Goal: Information Seeking & Learning: Learn about a topic

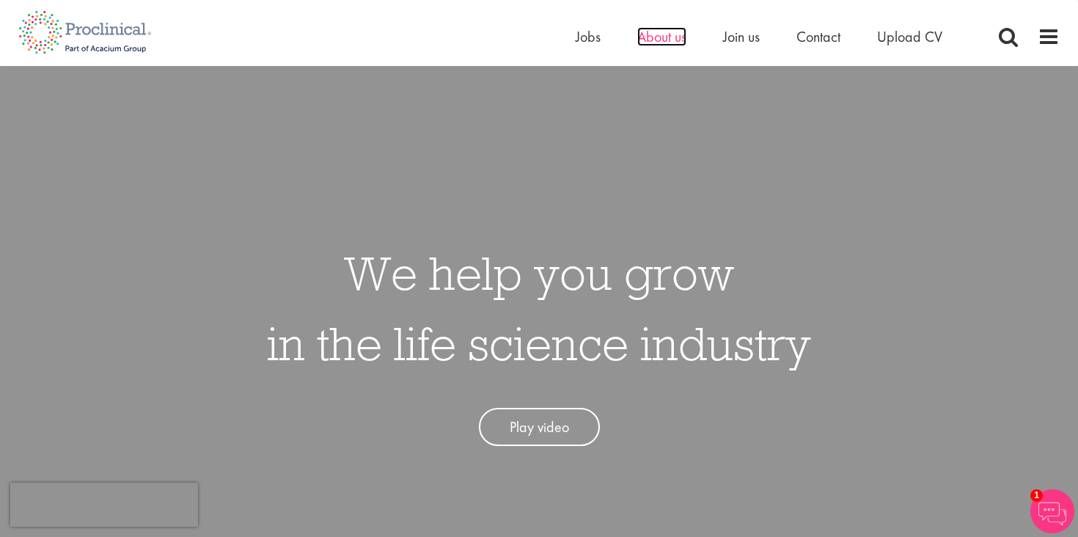
click at [676, 37] on span "About us" at bounding box center [661, 36] width 49 height 19
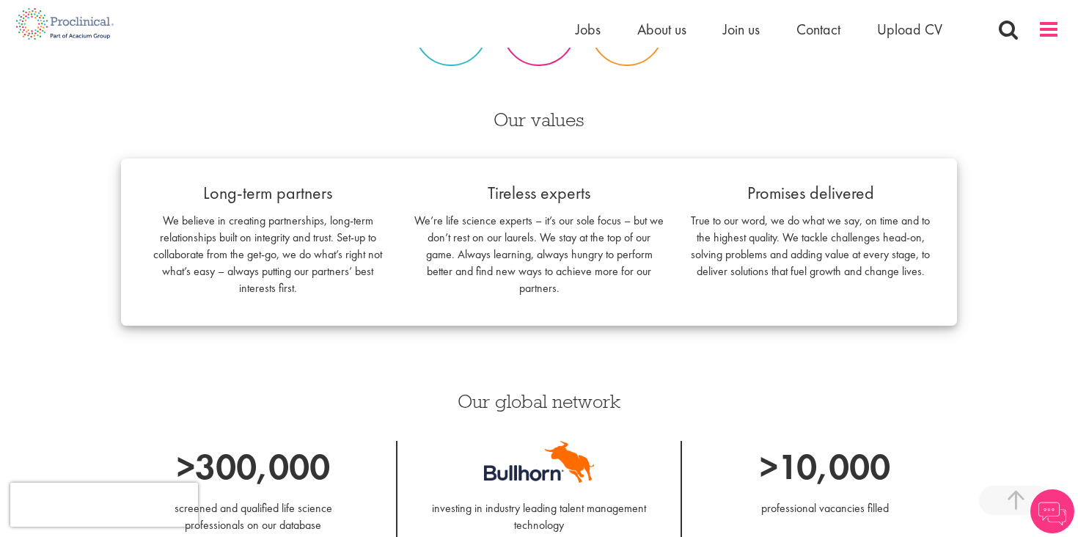
click at [1050, 37] on span at bounding box center [1048, 29] width 22 height 22
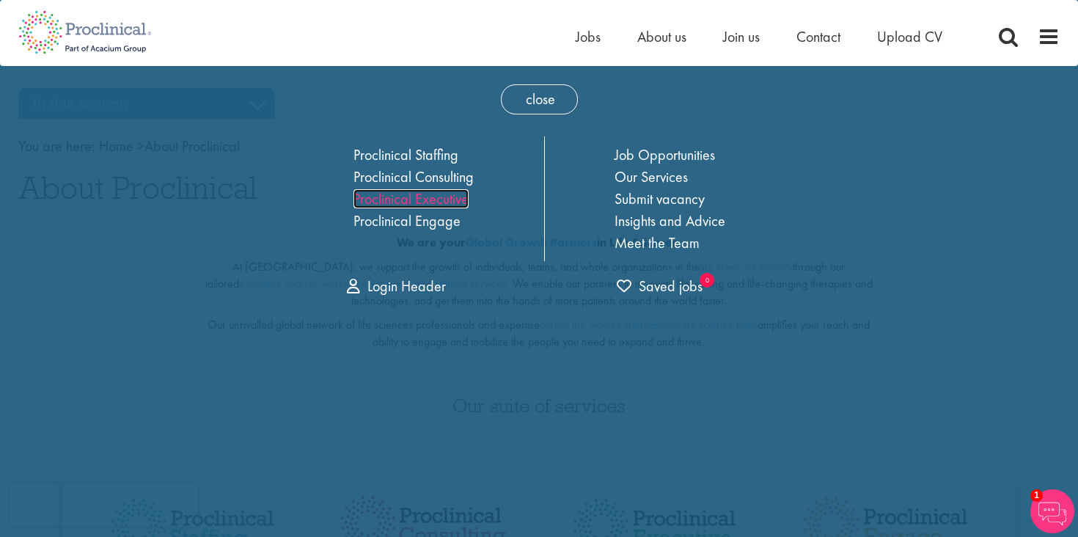
click at [438, 196] on link "Proclinical Executive" at bounding box center [410, 198] width 115 height 19
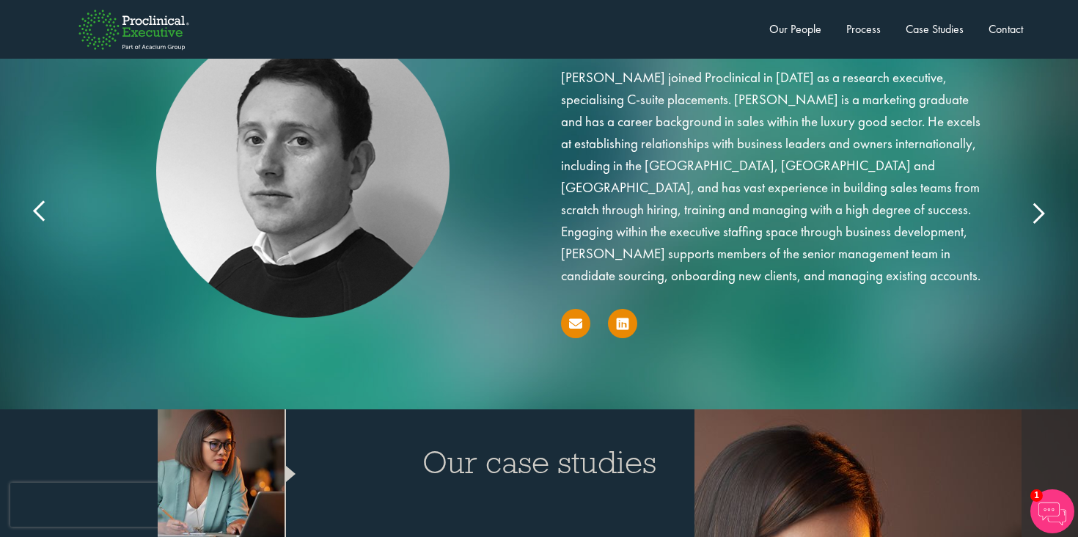
scroll to position [2345, 0]
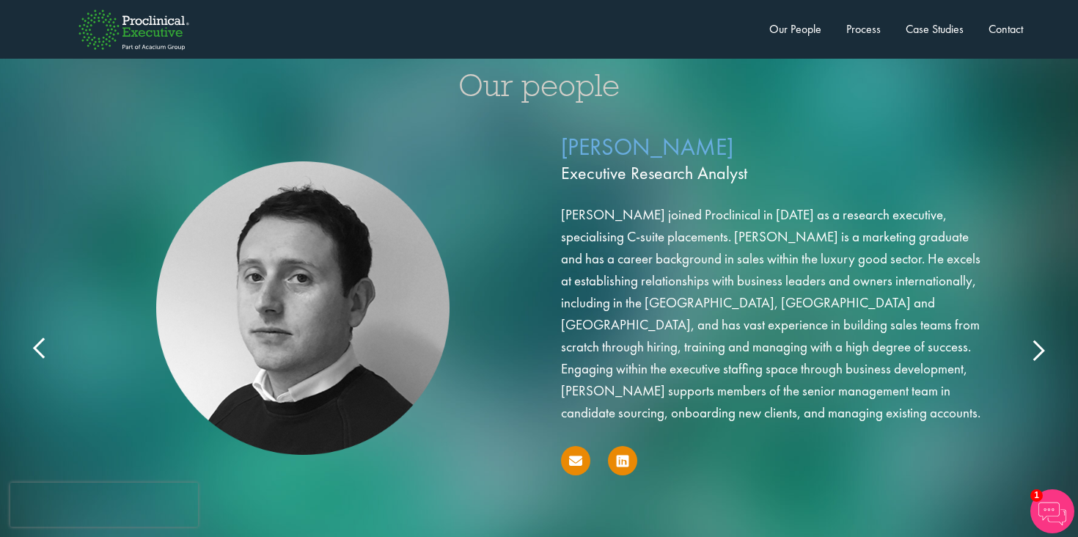
click at [1037, 349] on icon at bounding box center [1037, 349] width 0 height 0
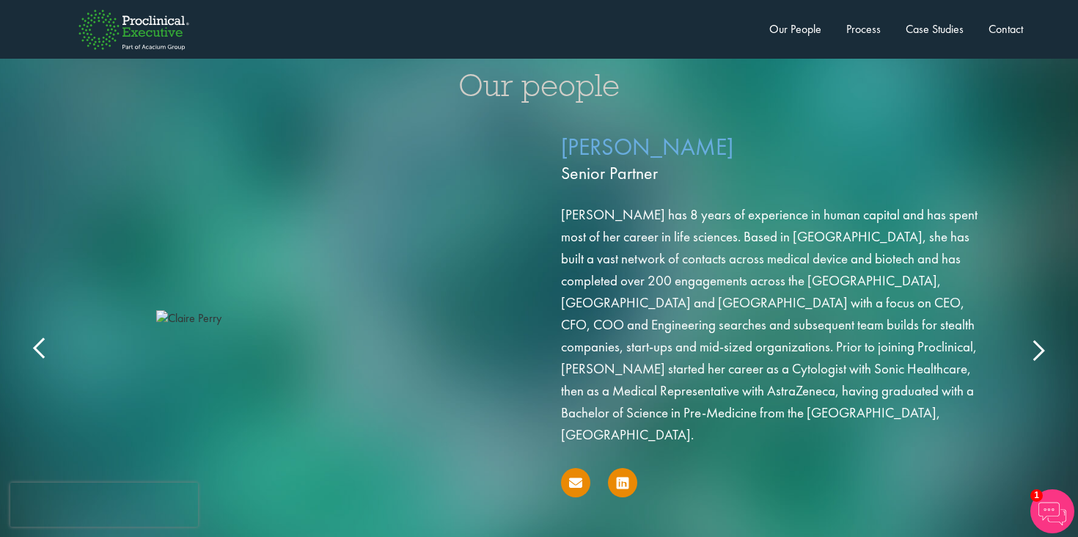
click at [1037, 349] on icon at bounding box center [1037, 349] width 0 height 0
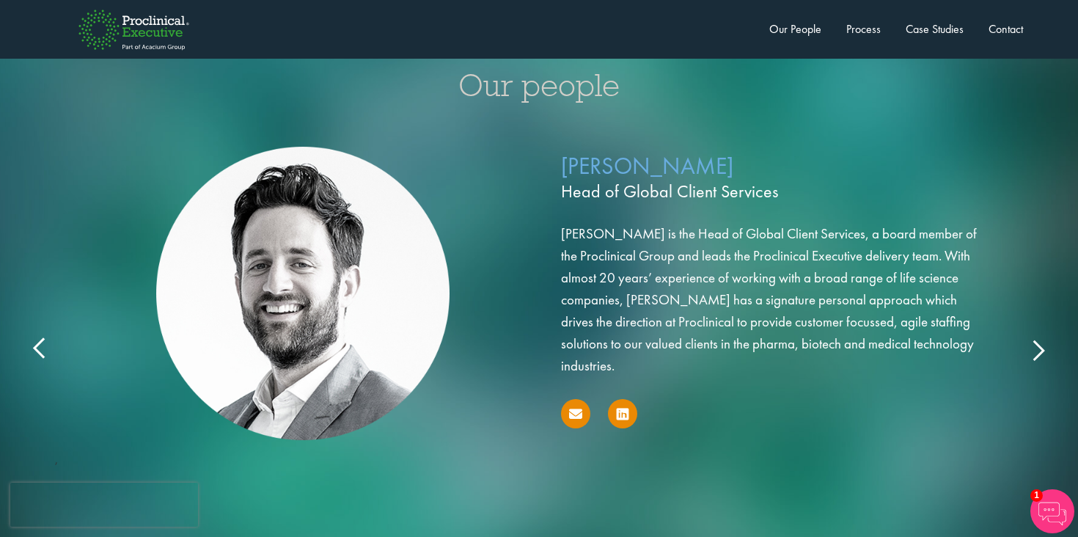
click at [1037, 349] on icon at bounding box center [1037, 349] width 0 height 0
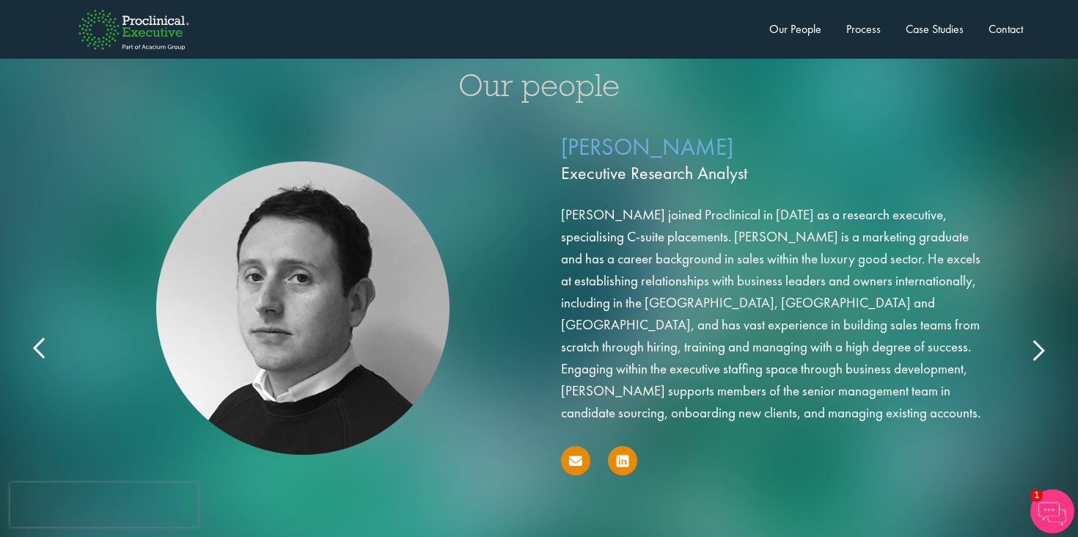
click at [1037, 349] on icon at bounding box center [1037, 349] width 0 height 0
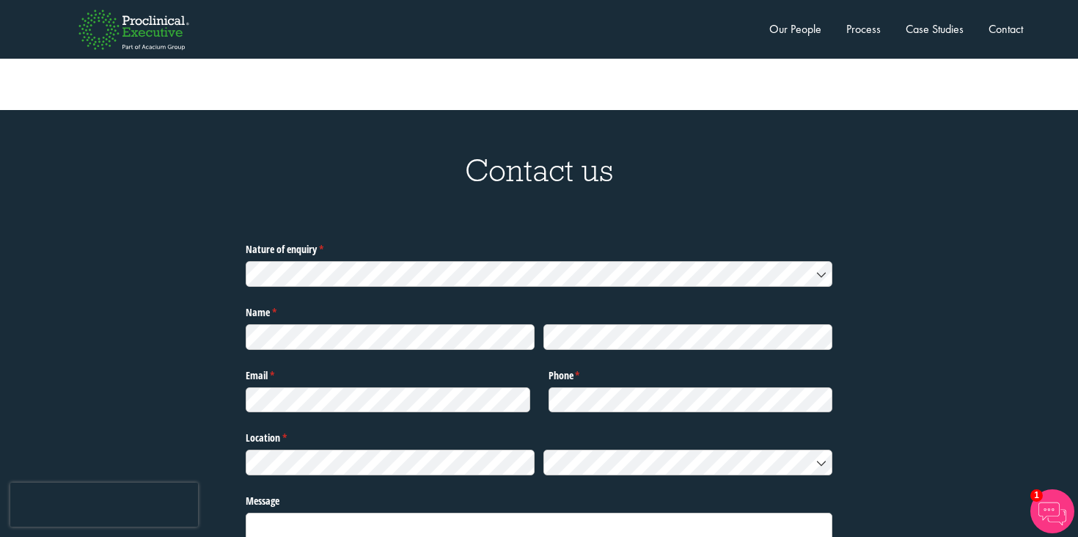
scroll to position [4799, 0]
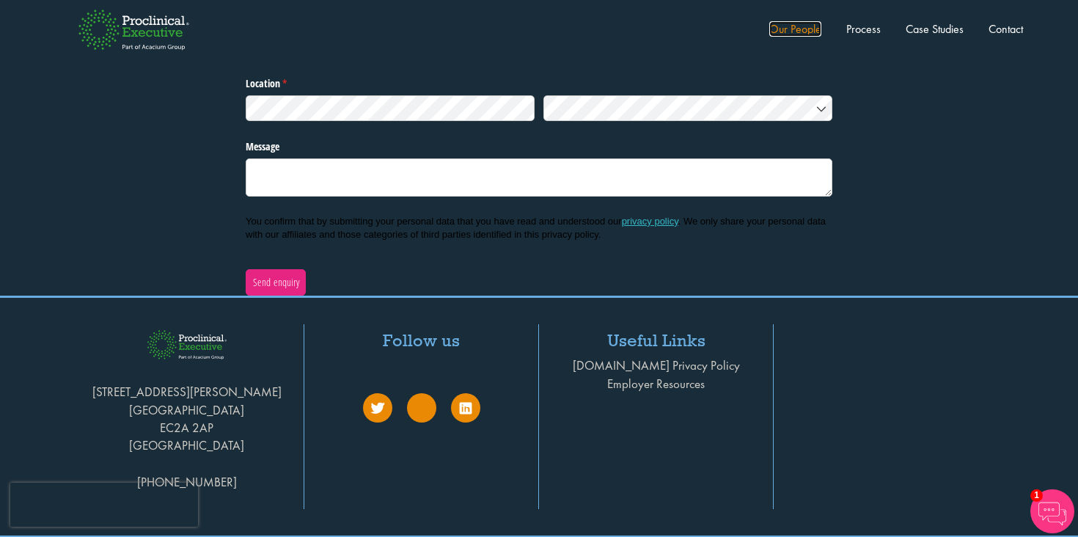
click at [780, 24] on link "Our People" at bounding box center [795, 28] width 52 height 15
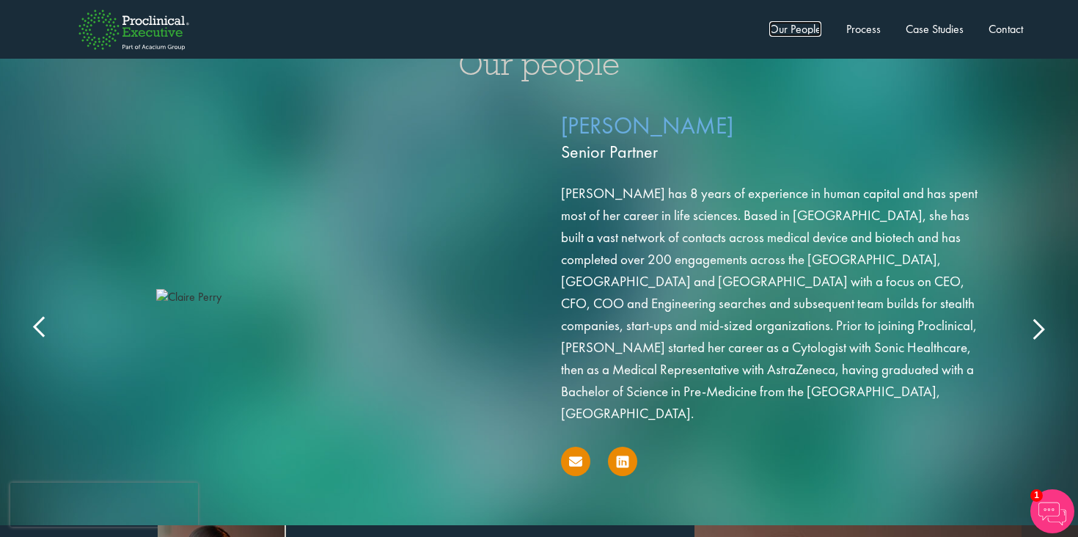
scroll to position [2365, 0]
click at [1037, 328] on icon at bounding box center [1037, 328] width 0 height 0
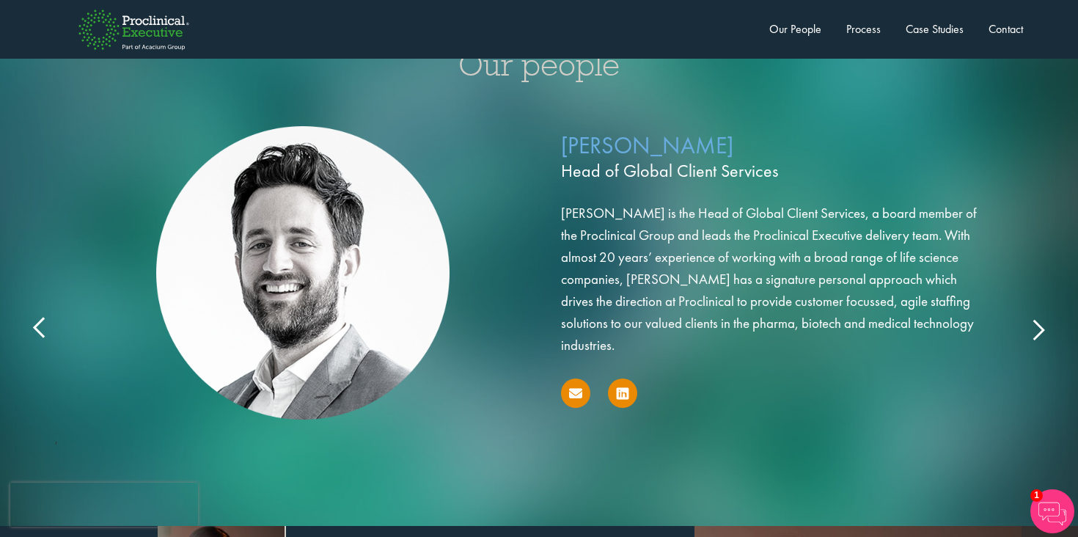
click at [1037, 328] on icon at bounding box center [1037, 328] width 0 height 0
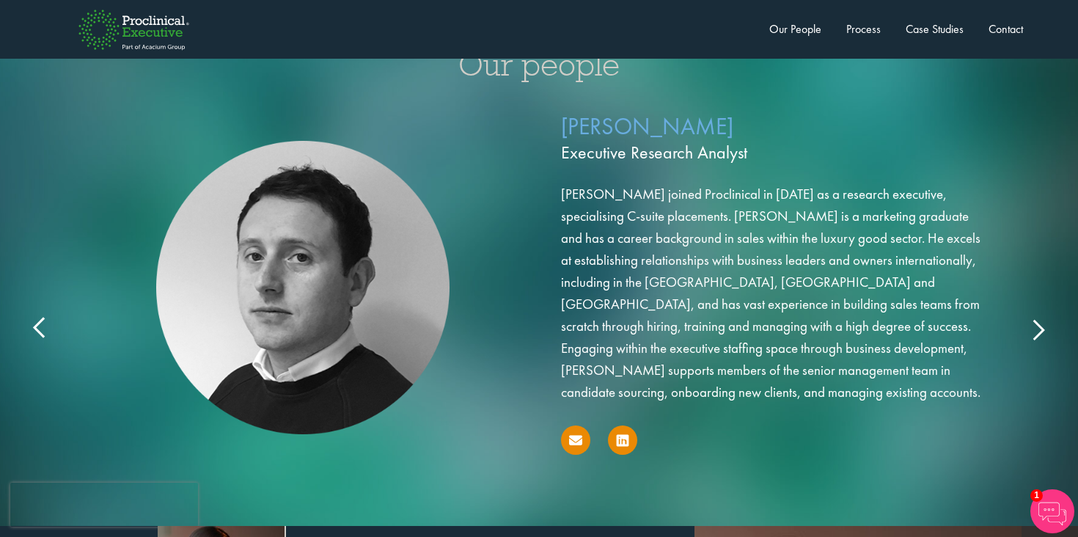
click at [1037, 328] on icon at bounding box center [1037, 328] width 0 height 0
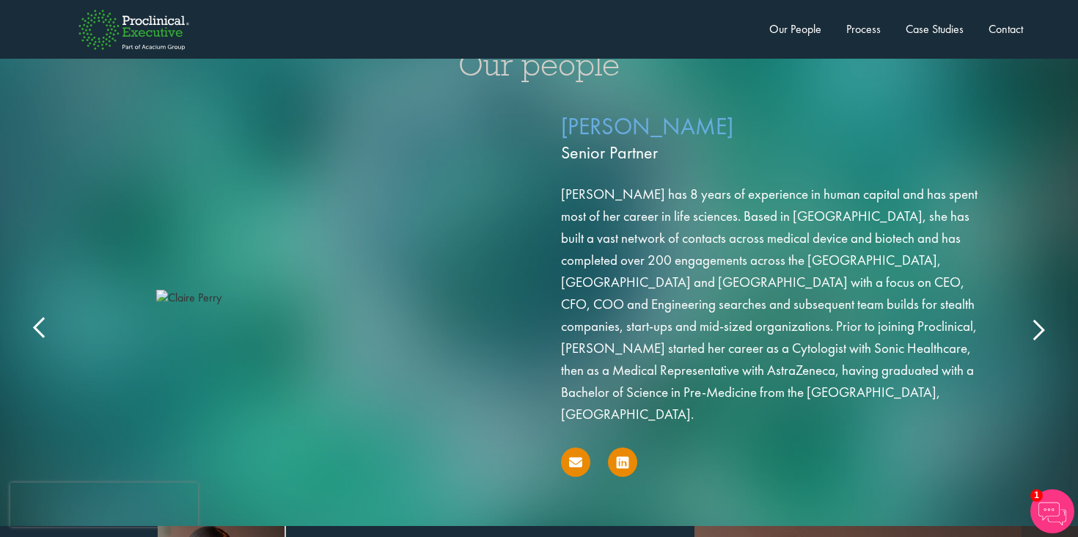
click at [635, 120] on p "Claire Perry Senior Partner" at bounding box center [775, 139] width 429 height 59
click at [635, 122] on p "Claire Perry Senior Partner" at bounding box center [775, 139] width 429 height 59
click at [627, 455] on icon at bounding box center [623, 462] width 12 height 14
